Goal: Task Accomplishment & Management: Manage account settings

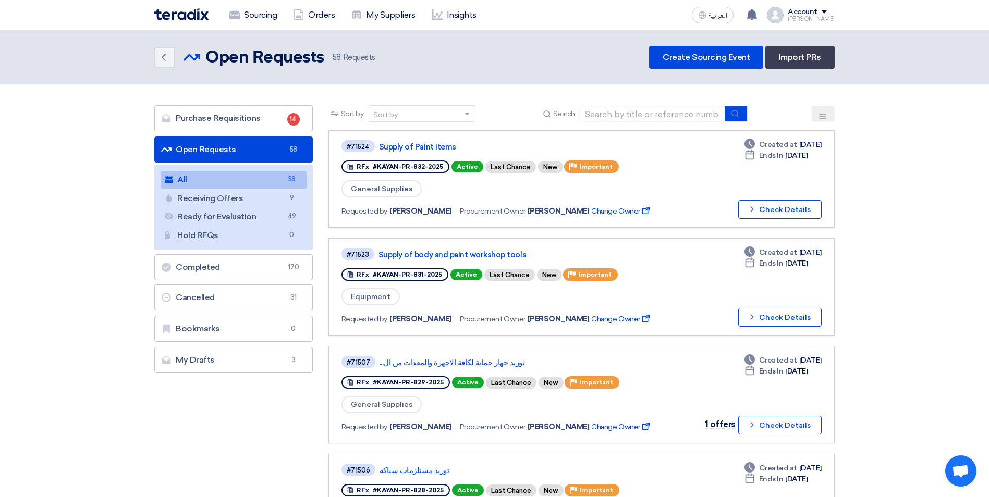
click at [824, 119] on icon at bounding box center [822, 116] width 8 height 8
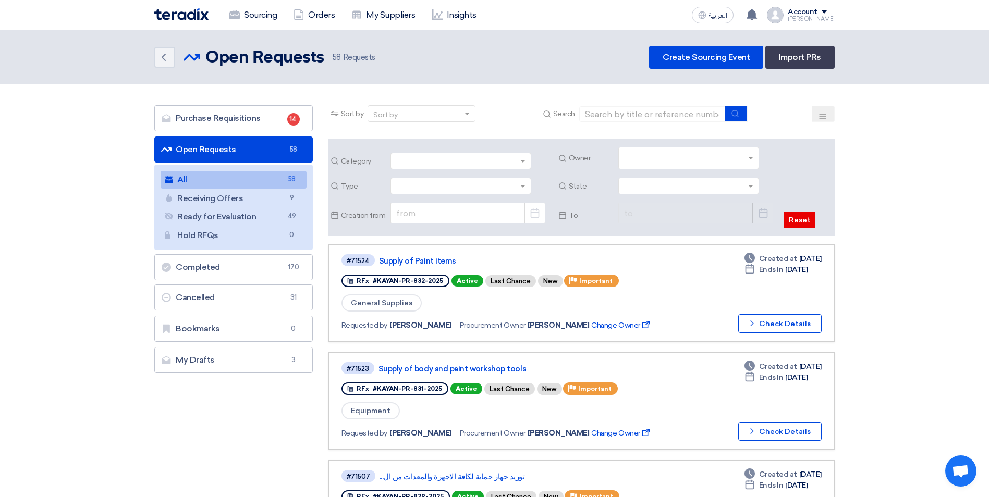
click at [758, 158] on span at bounding box center [752, 158] width 13 height 11
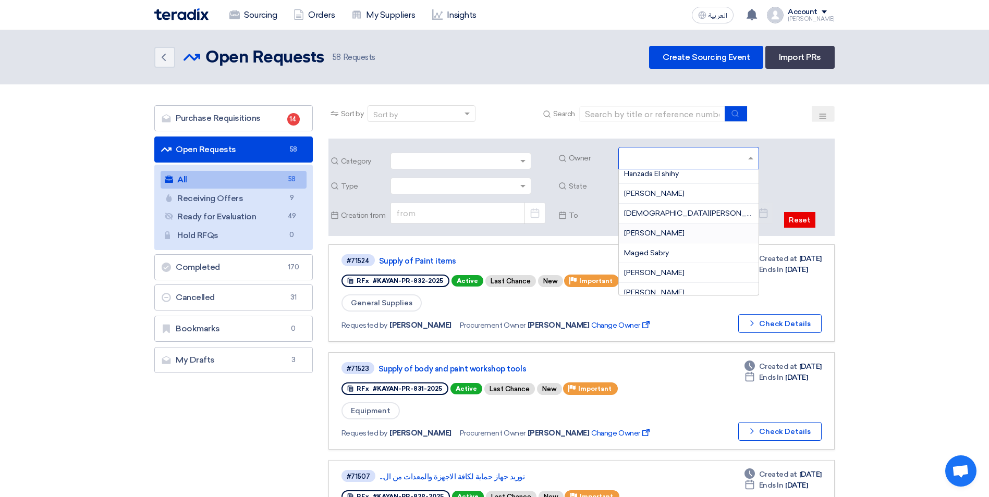
scroll to position [156, 0]
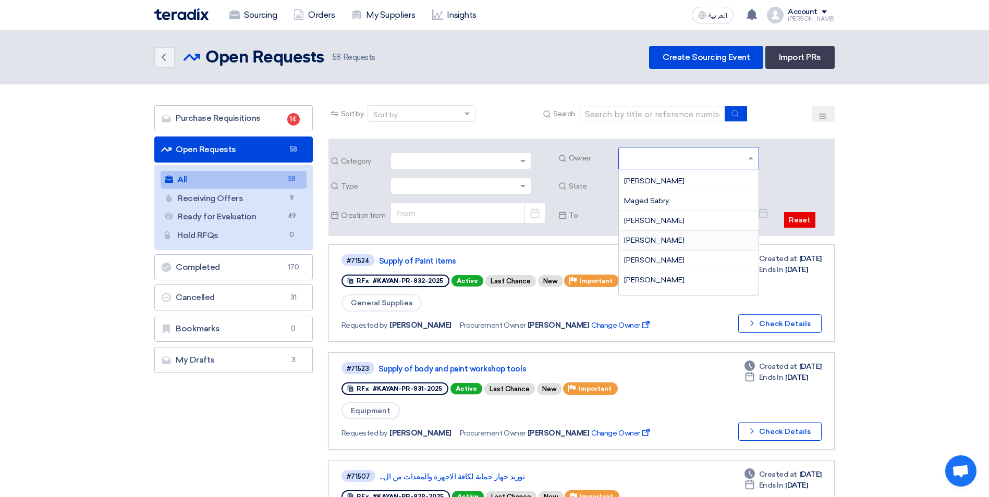
click at [655, 241] on span "[PERSON_NAME]" at bounding box center [654, 240] width 60 height 9
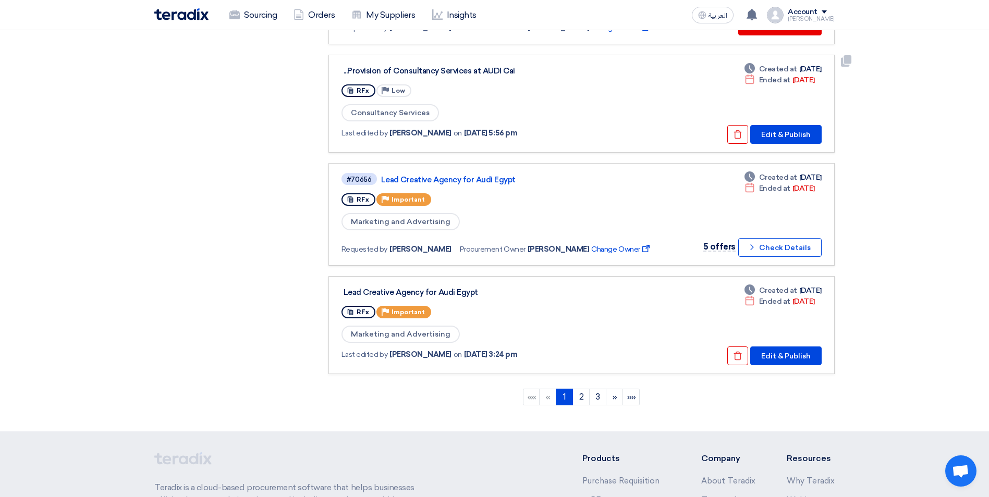
scroll to position [1043, 0]
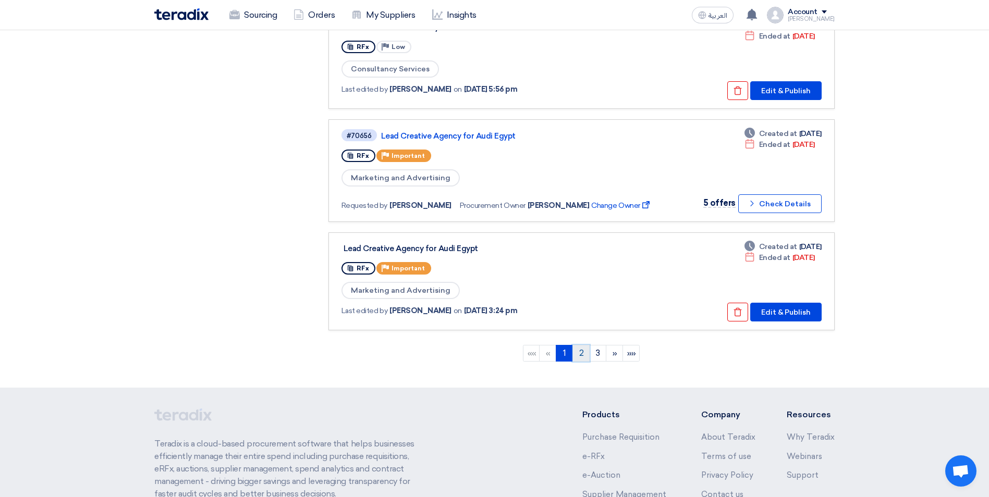
click at [582, 355] on link "2" at bounding box center [580, 353] width 17 height 17
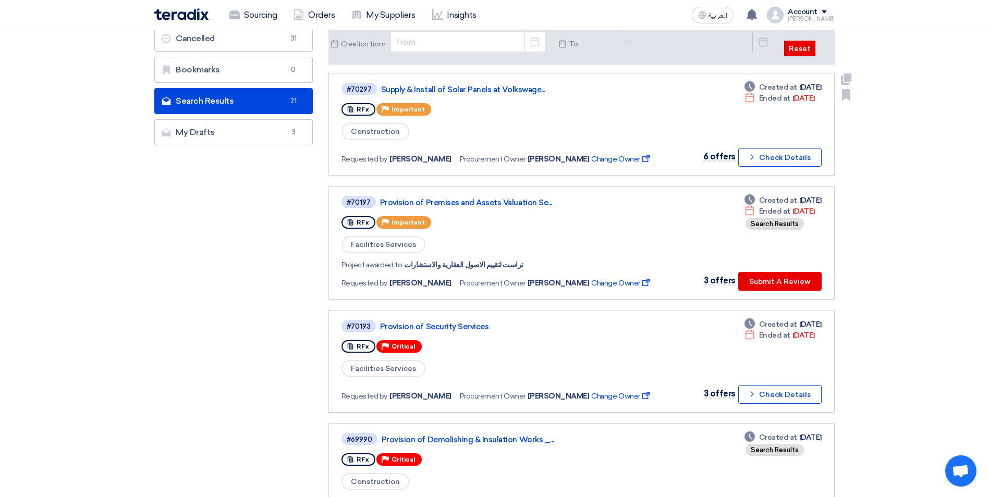
scroll to position [209, 0]
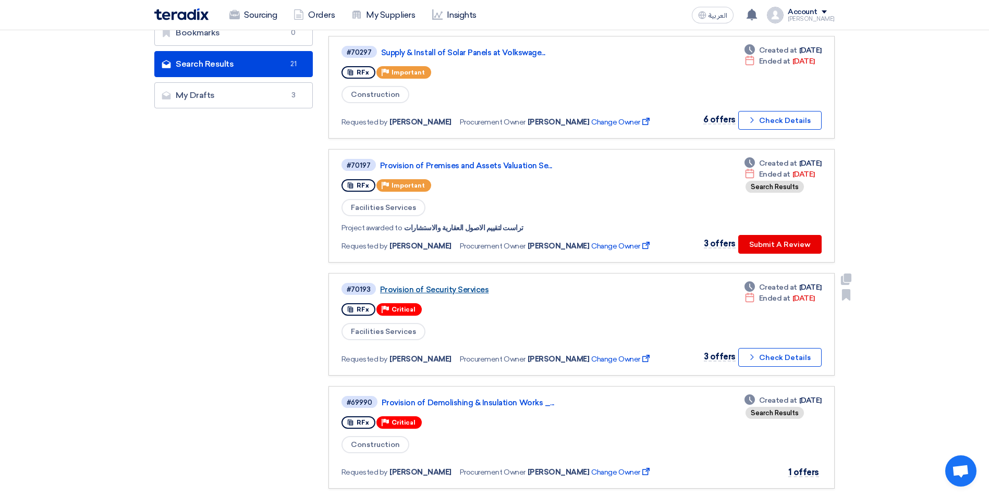
click at [473, 289] on link "Provision of Security Services" at bounding box center [510, 289] width 261 height 9
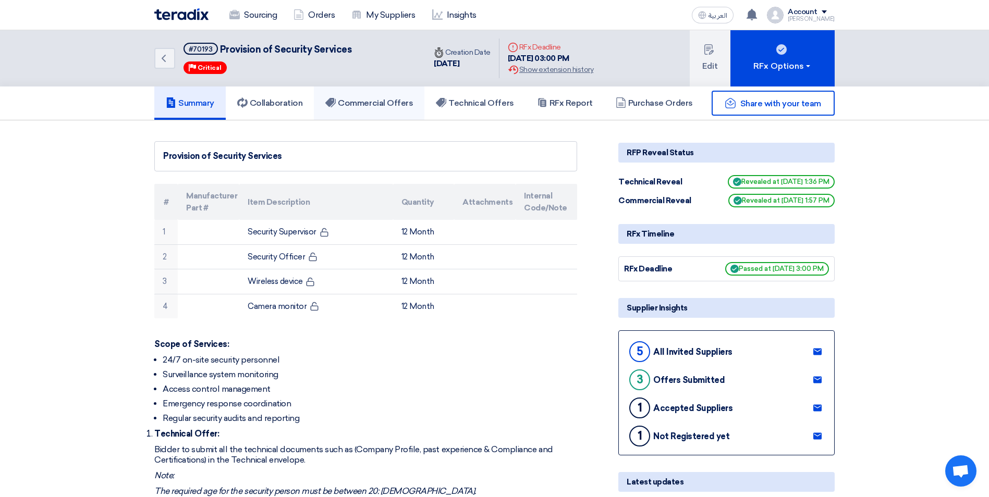
click at [393, 101] on h5 "Commercial Offers" at bounding box center [369, 103] width 88 height 10
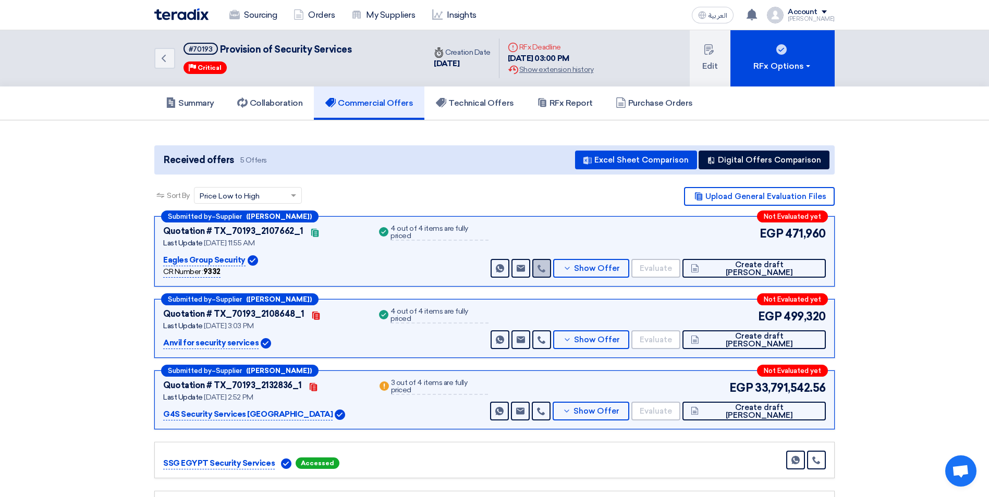
click at [546, 265] on icon at bounding box center [541, 268] width 8 height 8
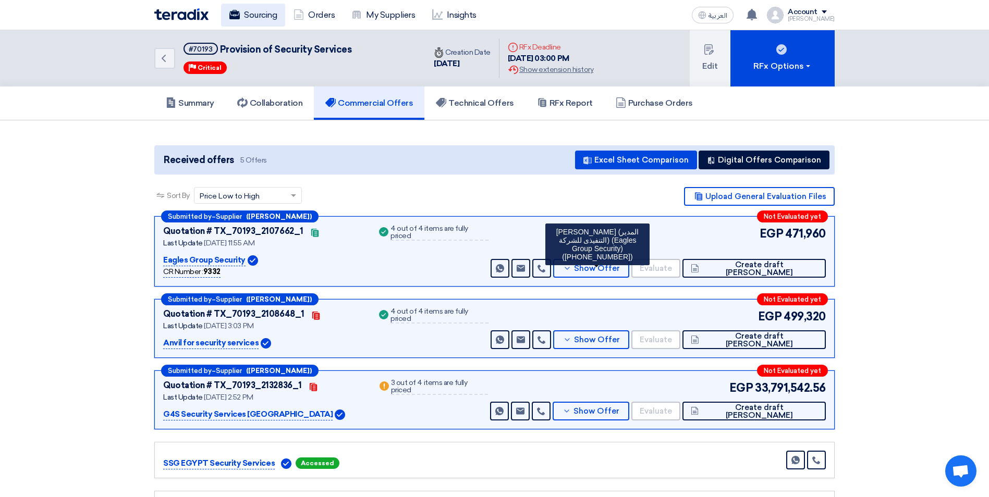
click at [267, 18] on link "Sourcing" at bounding box center [253, 15] width 64 height 23
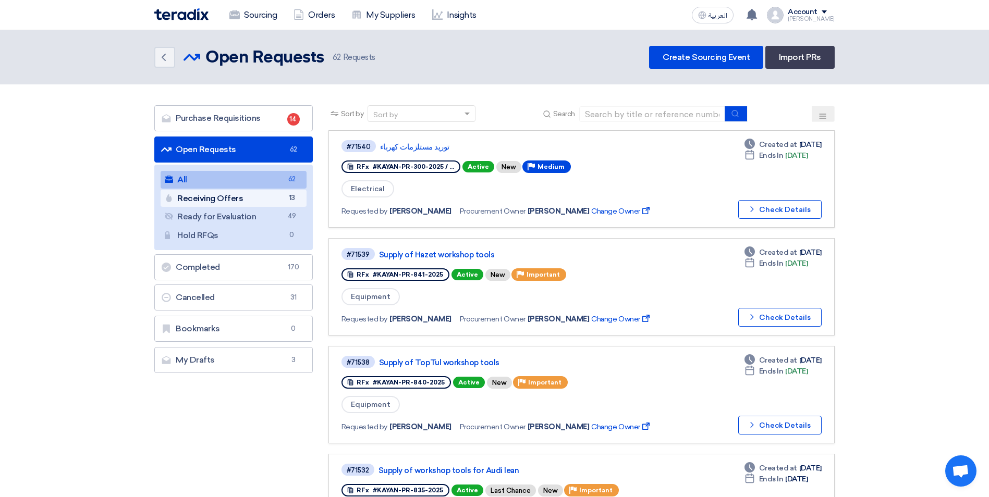
click at [208, 194] on link "Receiving Offers Receiving Offers 13" at bounding box center [234, 199] width 146 height 18
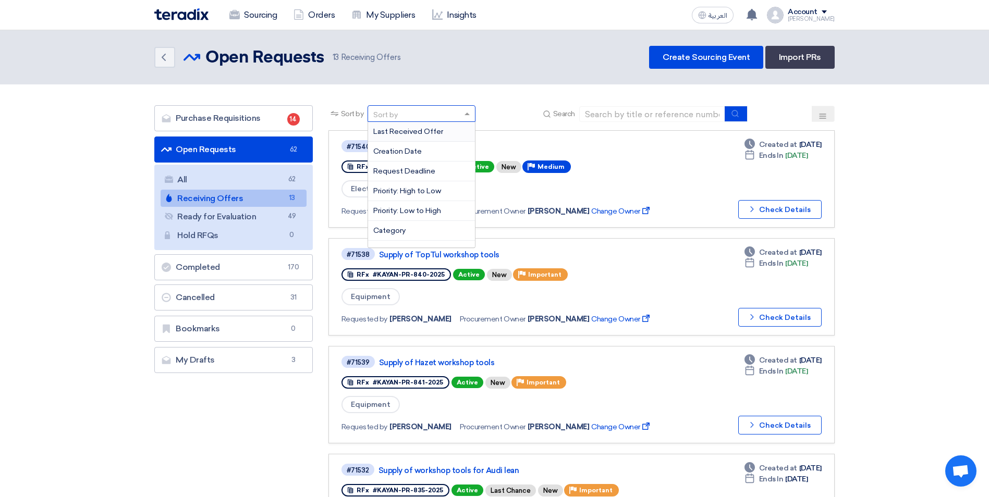
click at [466, 117] on span at bounding box center [468, 113] width 13 height 11
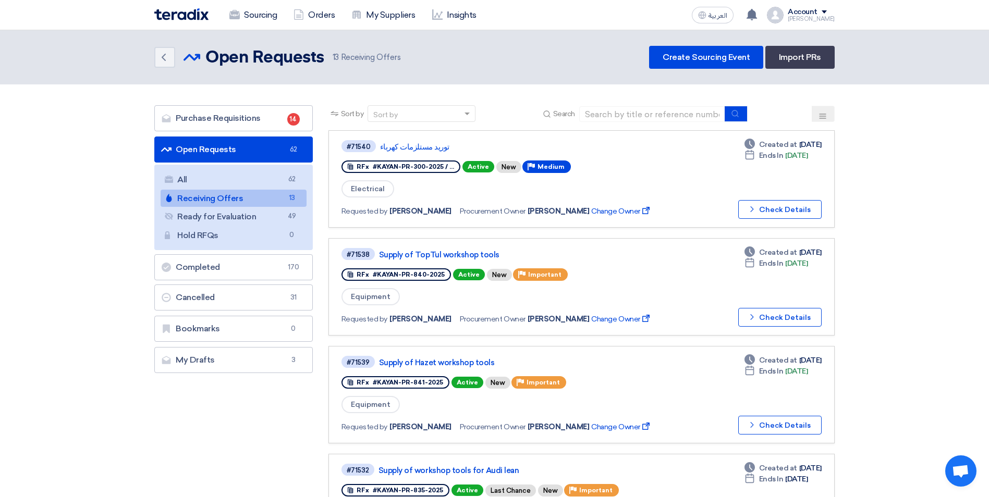
click at [821, 115] on icon at bounding box center [822, 116] width 8 height 8
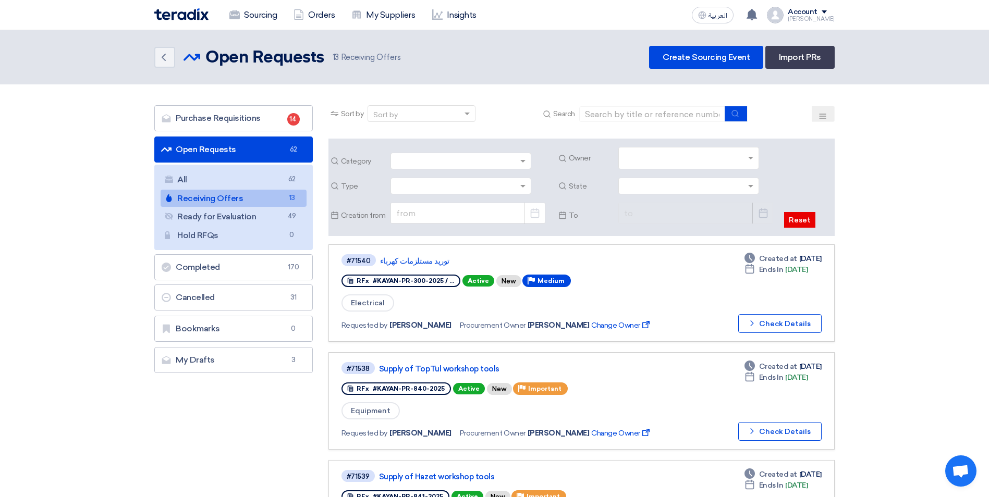
click at [749, 153] on input "text" at bounding box center [690, 159] width 132 height 17
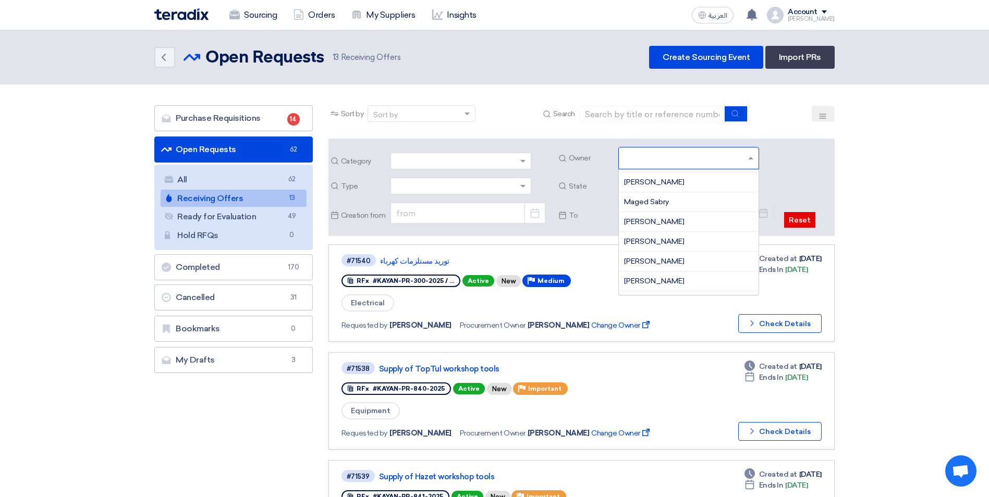
scroll to position [156, 0]
click at [653, 216] on span "[PERSON_NAME]" at bounding box center [654, 220] width 60 height 9
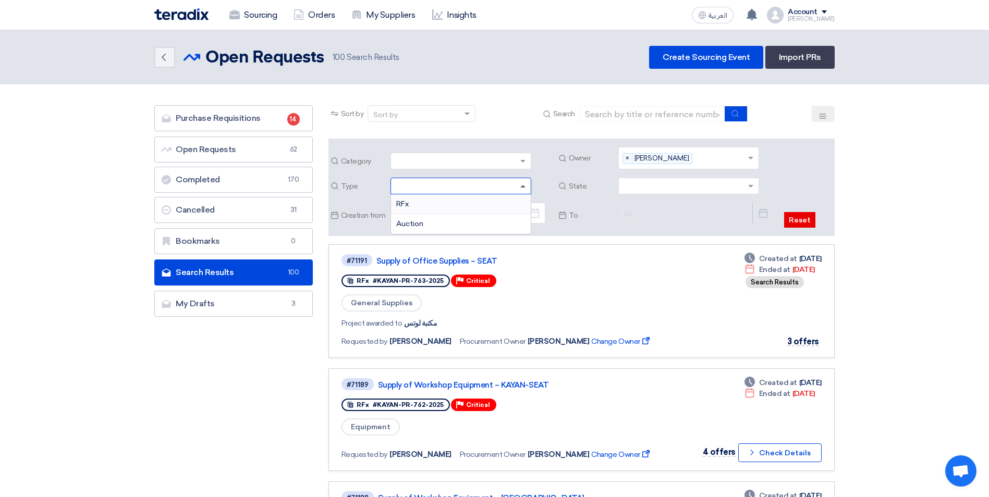
click at [521, 186] on span at bounding box center [522, 186] width 5 height 3
click at [526, 159] on span at bounding box center [524, 161] width 13 height 11
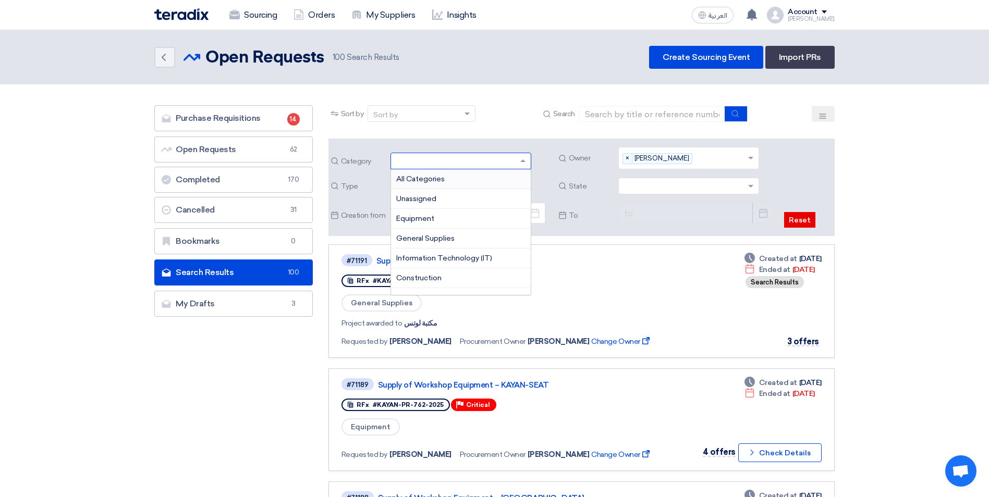
click at [757, 188] on span at bounding box center [752, 186] width 13 height 11
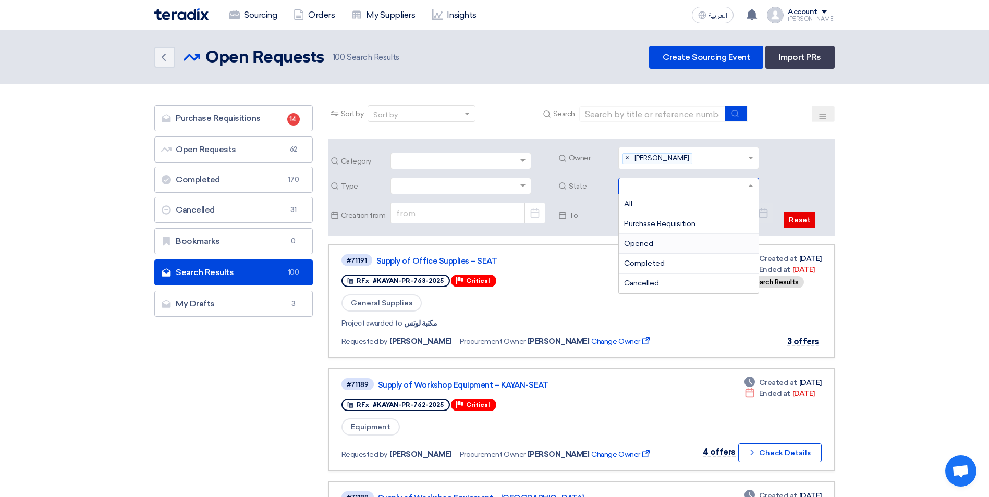
click at [649, 242] on span "Opened" at bounding box center [638, 243] width 29 height 9
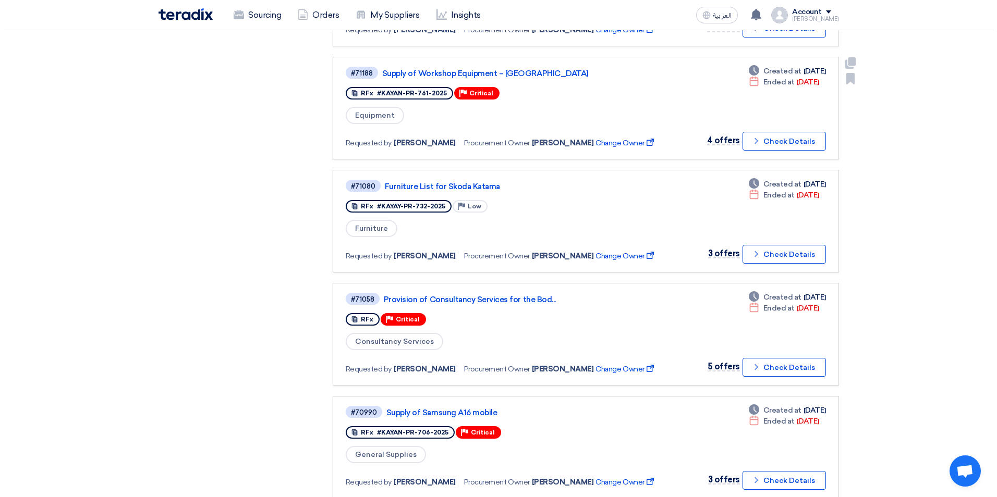
scroll to position [313, 0]
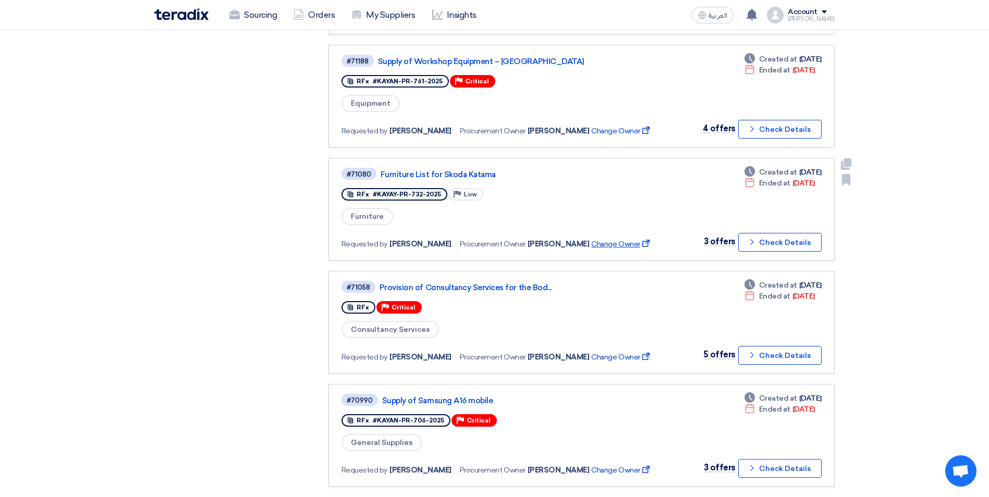
click at [606, 243] on span "Change Owner External link" at bounding box center [621, 244] width 60 height 11
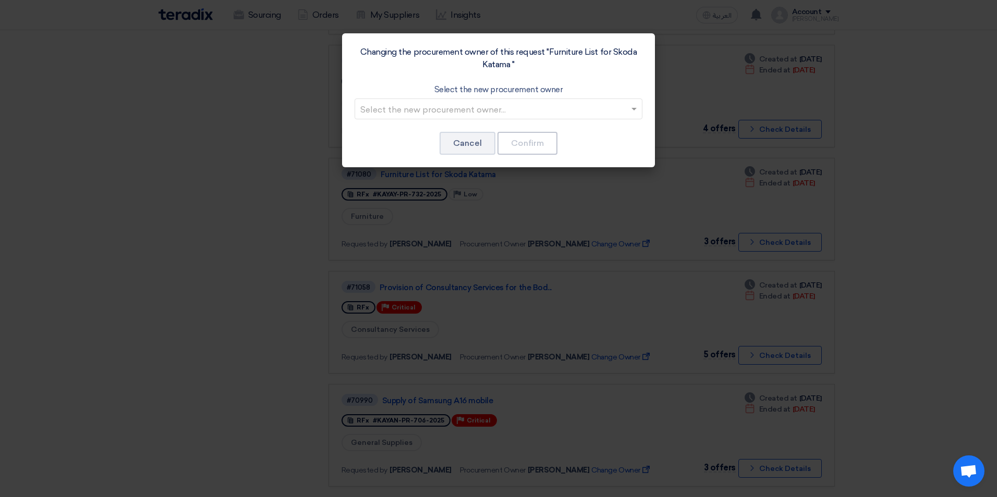
click at [619, 108] on input "text" at bounding box center [493, 109] width 266 height 17
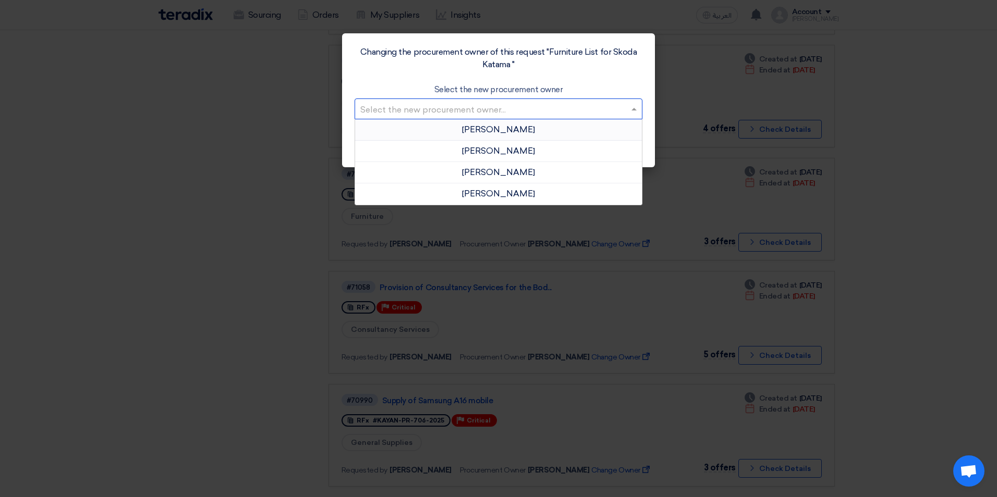
click at [521, 132] on span "[PERSON_NAME]" at bounding box center [498, 130] width 73 height 10
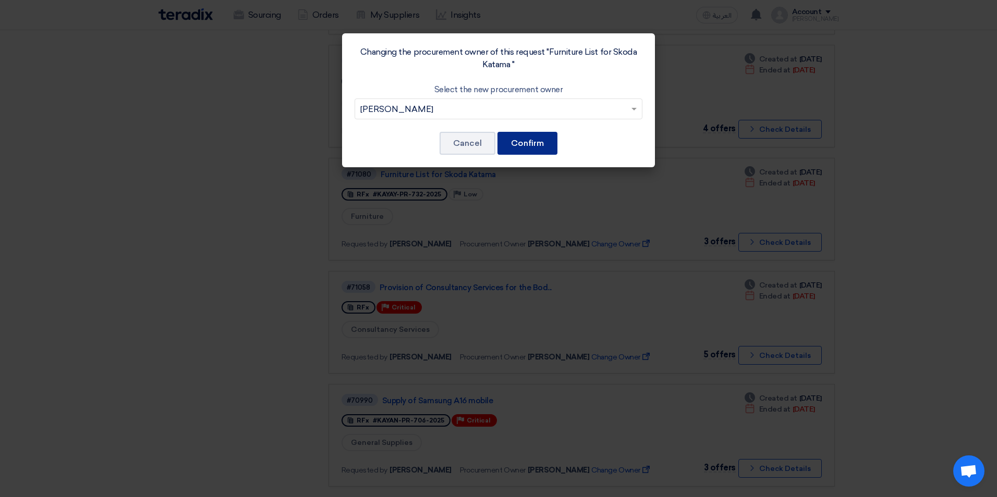
click at [534, 143] on button "Confirm" at bounding box center [527, 143] width 60 height 23
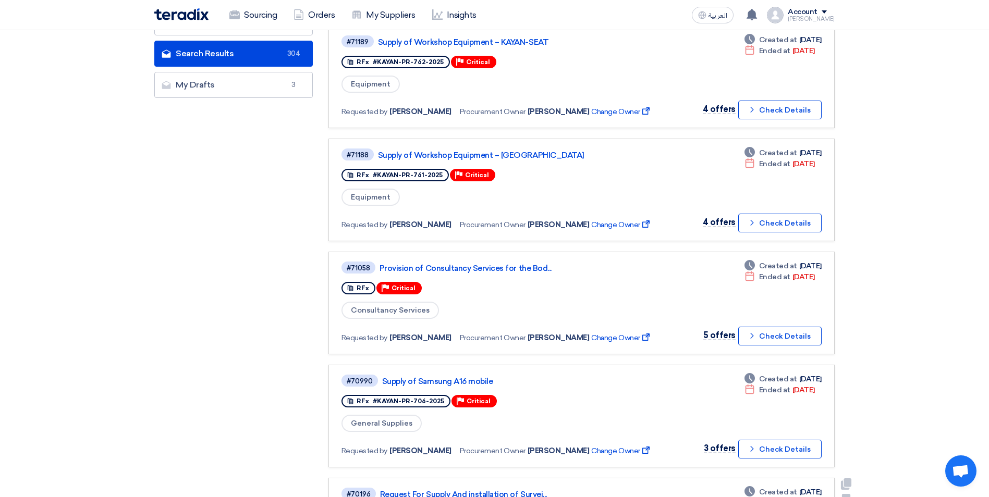
scroll to position [0, 0]
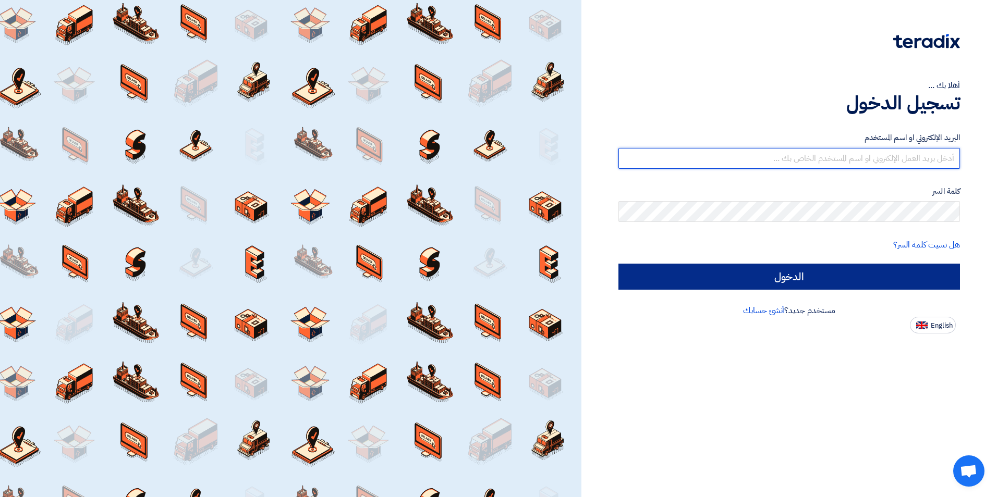
type input "mohamed.saudi@eaec.com.eg"
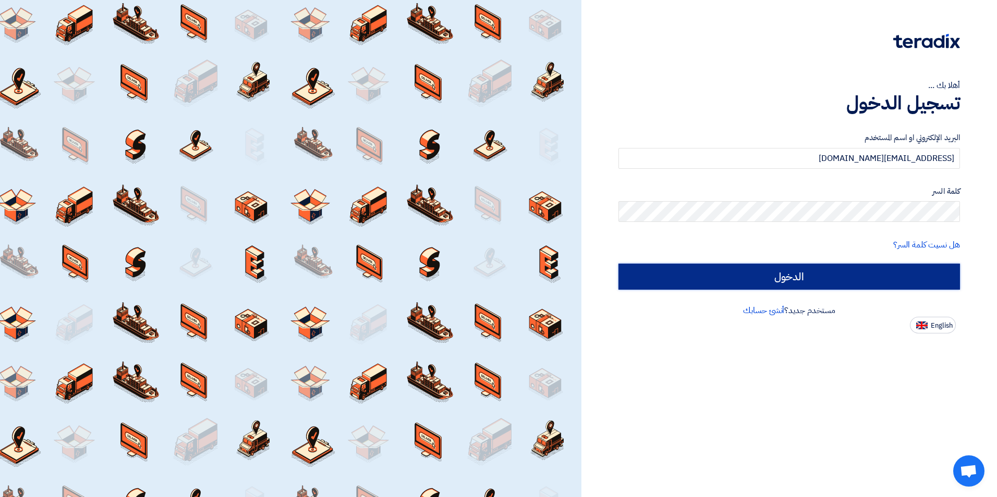
click at [741, 268] on input "الدخول" at bounding box center [788, 277] width 341 height 26
type input "Sign in"
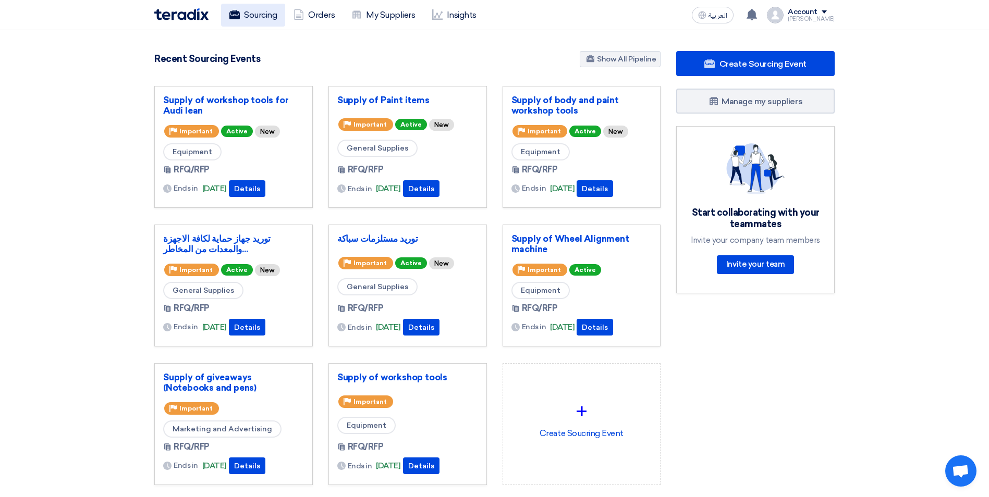
click at [241, 11] on link "Sourcing" at bounding box center [253, 15] width 64 height 23
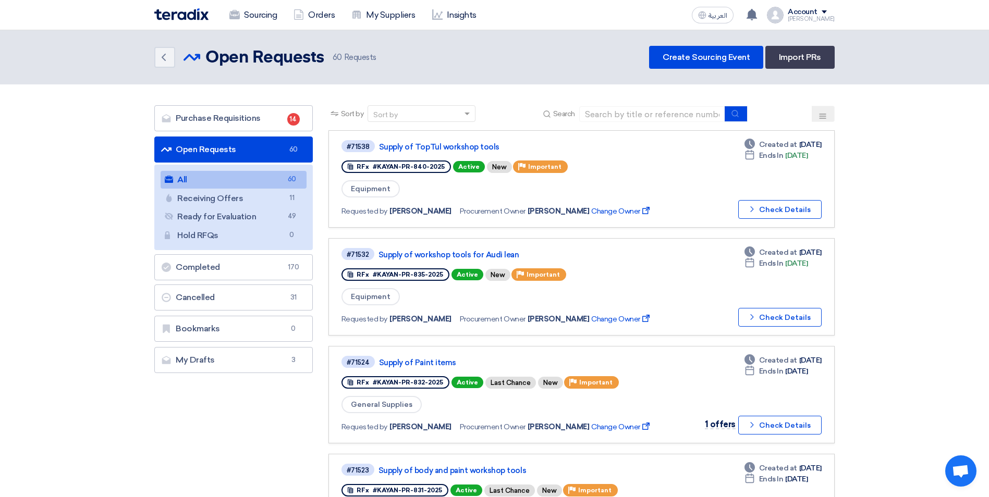
click at [818, 112] on button at bounding box center [823, 114] width 23 height 16
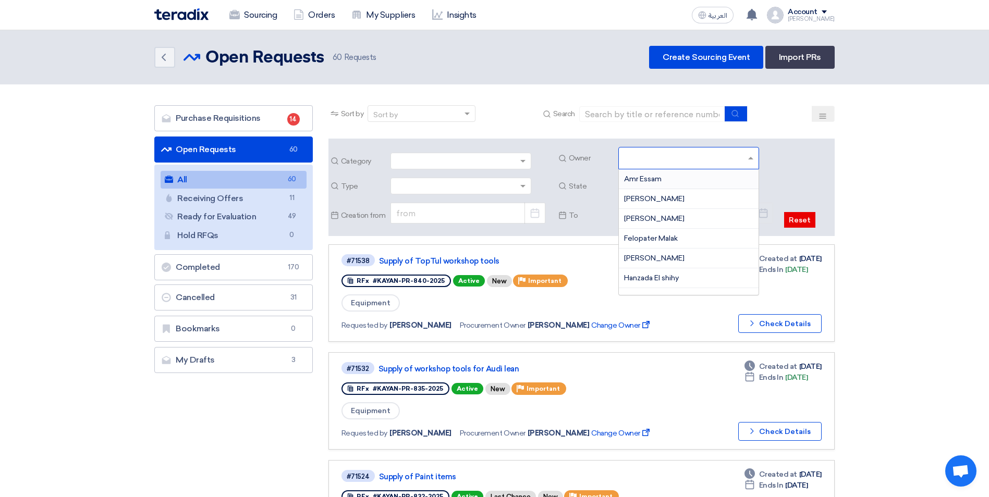
click at [748, 158] on input "text" at bounding box center [690, 159] width 132 height 17
click at [659, 237] on span "[PERSON_NAME]" at bounding box center [654, 240] width 60 height 9
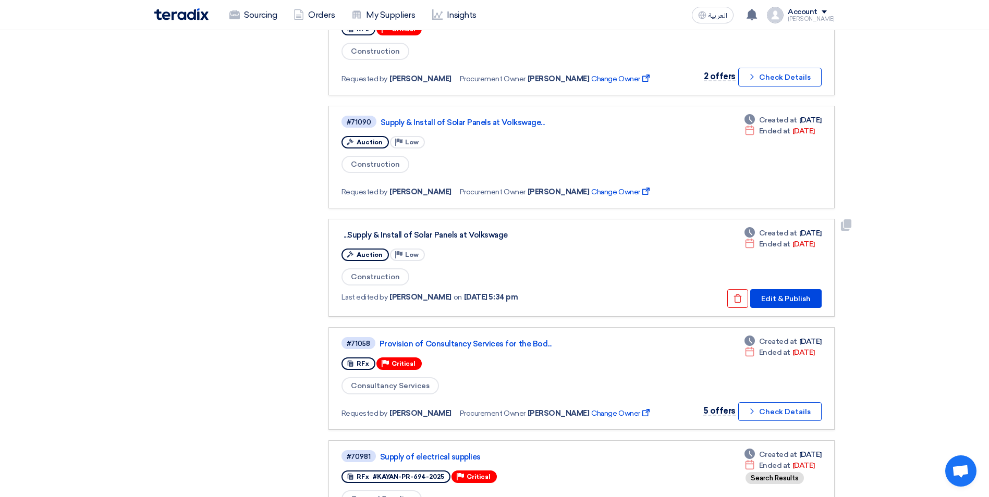
scroll to position [417, 0]
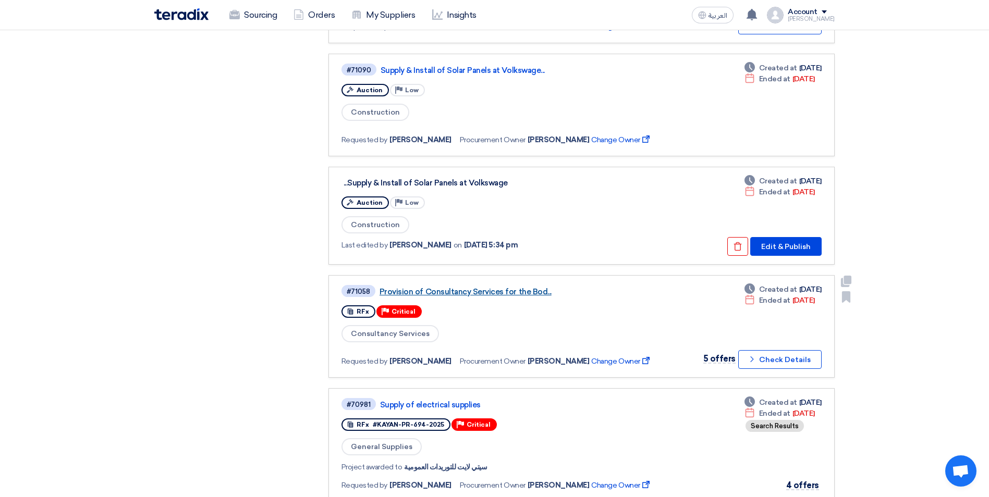
click at [472, 292] on link "Provision of Consultancy Services for the Bod..." at bounding box center [510, 291] width 261 height 9
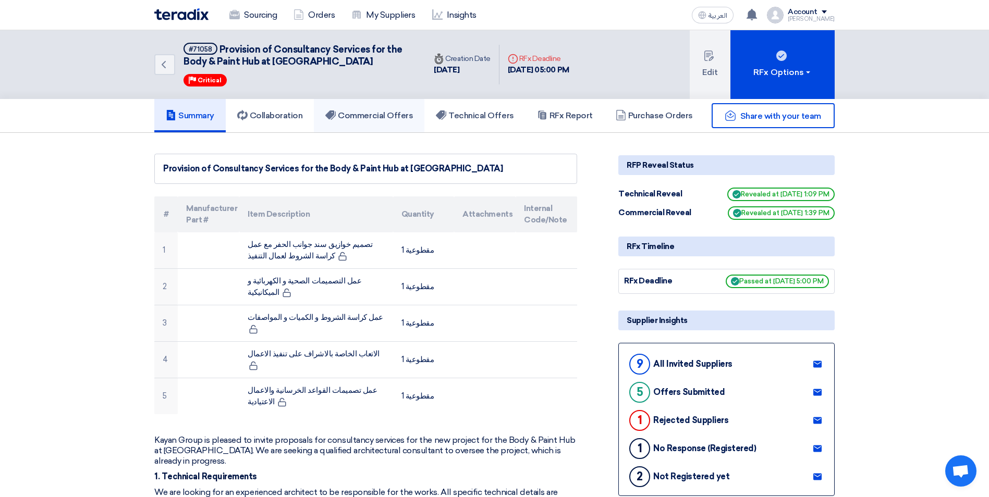
click at [386, 113] on h5 "Commercial Offers" at bounding box center [369, 116] width 88 height 10
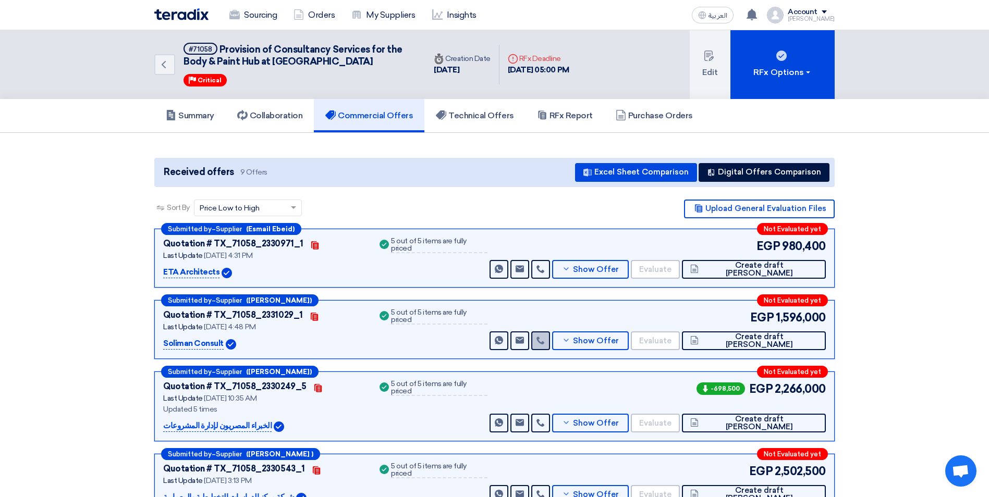
click at [550, 339] on link at bounding box center [540, 341] width 19 height 19
click at [545, 342] on icon at bounding box center [540, 340] width 8 height 8
click at [550, 274] on link at bounding box center [540, 269] width 19 height 19
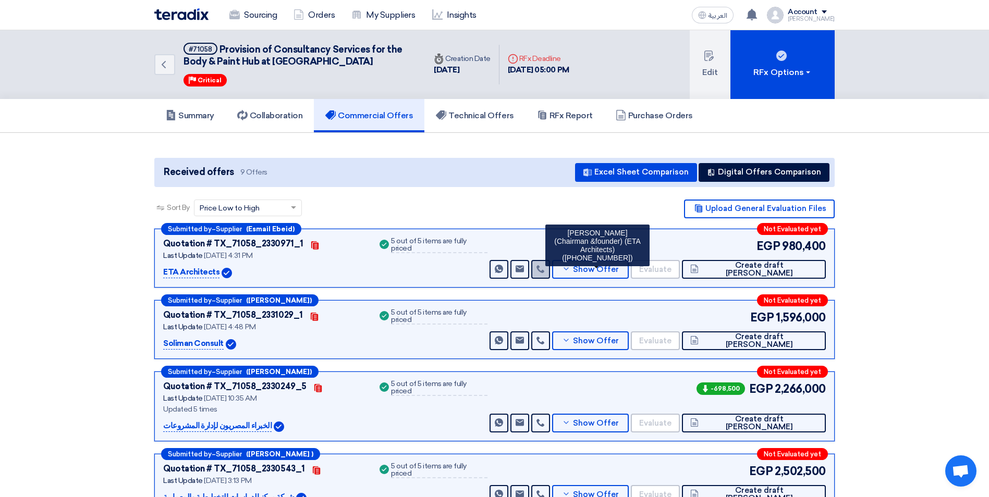
click at [550, 274] on link at bounding box center [540, 269] width 19 height 19
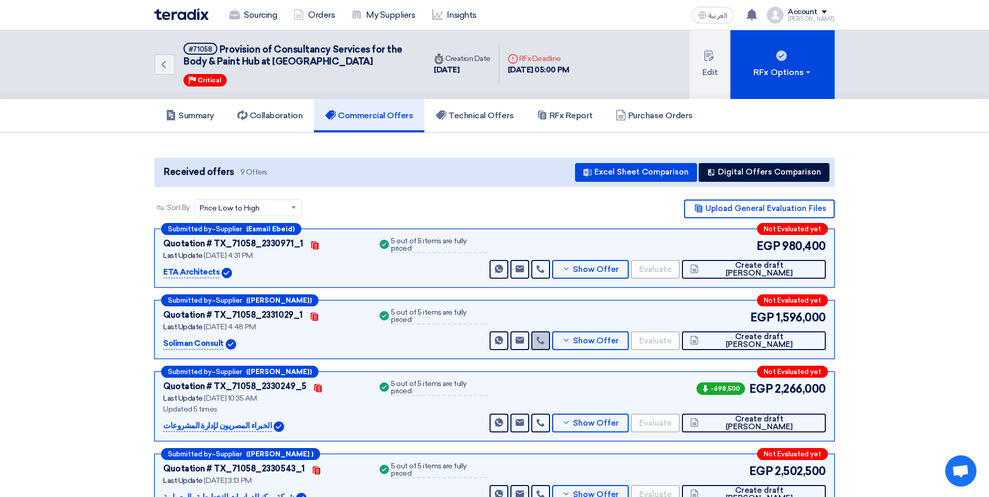
click at [550, 347] on link at bounding box center [540, 341] width 19 height 19
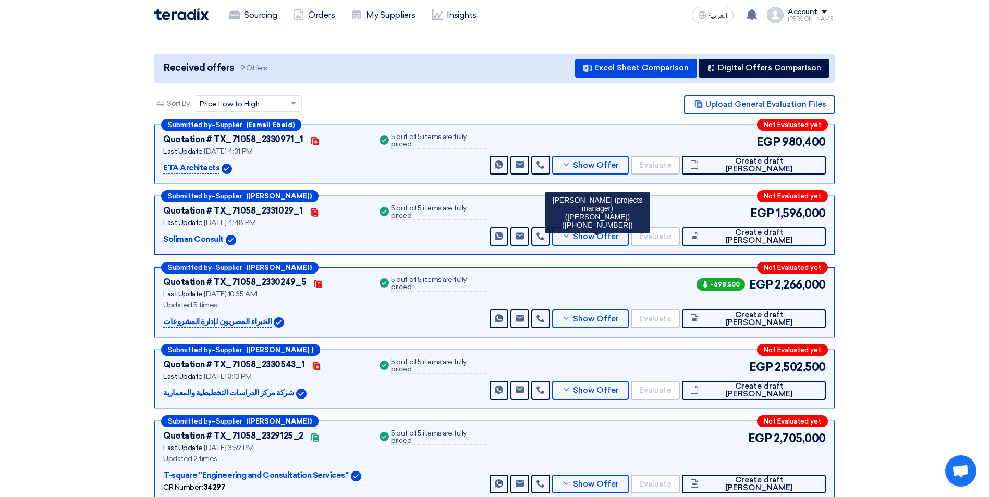
scroll to position [156, 0]
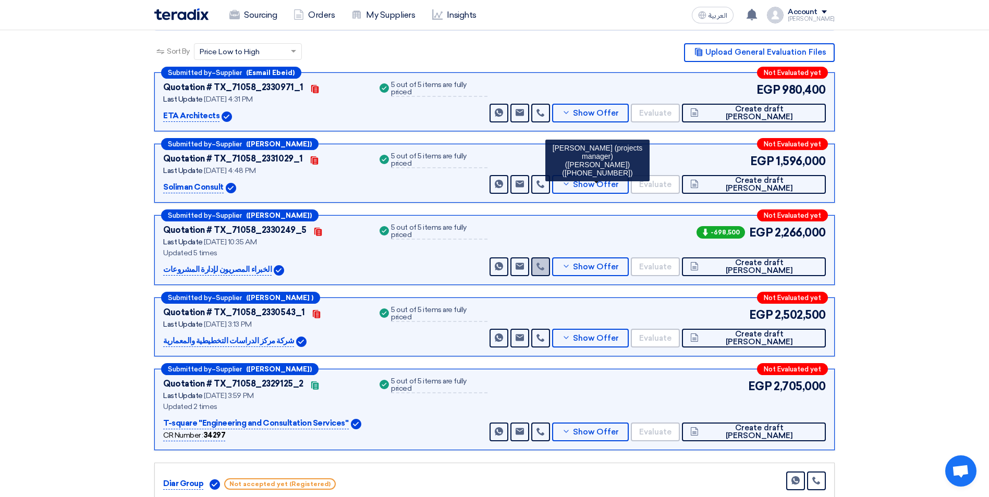
click at [544, 264] on use at bounding box center [540, 267] width 8 height 8
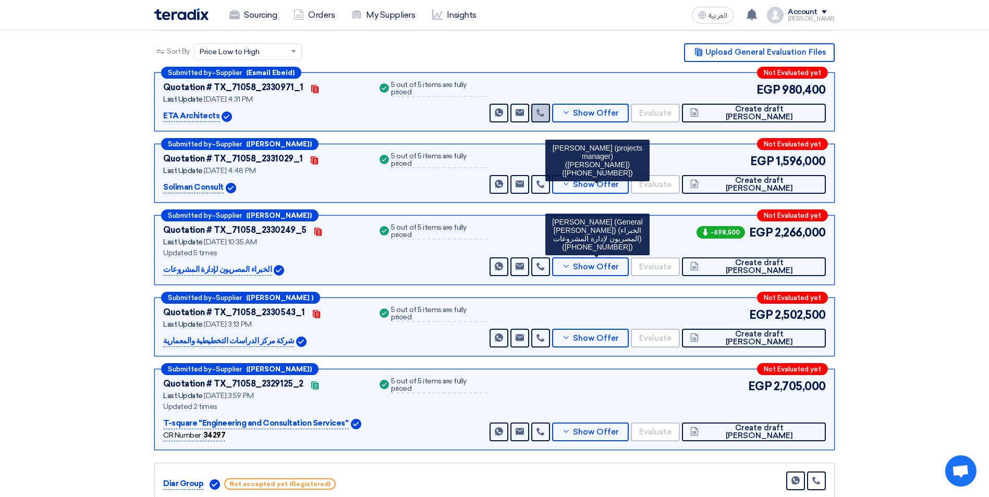
click at [545, 112] on icon at bounding box center [540, 112] width 8 height 8
